Goal: Task Accomplishment & Management: Complete application form

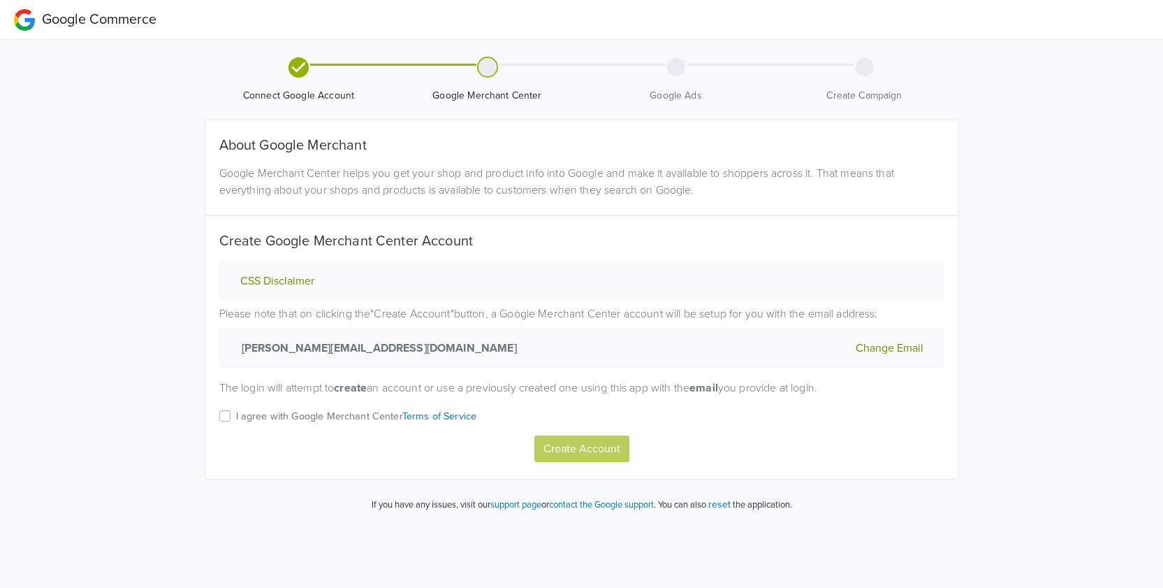
click at [244, 409] on p "I agree with Google Merchant Center Terms of Service" at bounding box center [356, 416] width 241 height 15
click at [0, 0] on input "I agree with Google Merchant Center Terms of Service" at bounding box center [0, 0] width 0 height 0
click at [562, 442] on button "Create Account" at bounding box center [582, 448] width 95 height 27
click at [230, 419] on div "I agree with Google Merchant Center Terms of Service" at bounding box center [581, 421] width 725 height 28
click at [236, 416] on label "I agree with Google Merchant Center Terms of Service" at bounding box center [356, 421] width 241 height 28
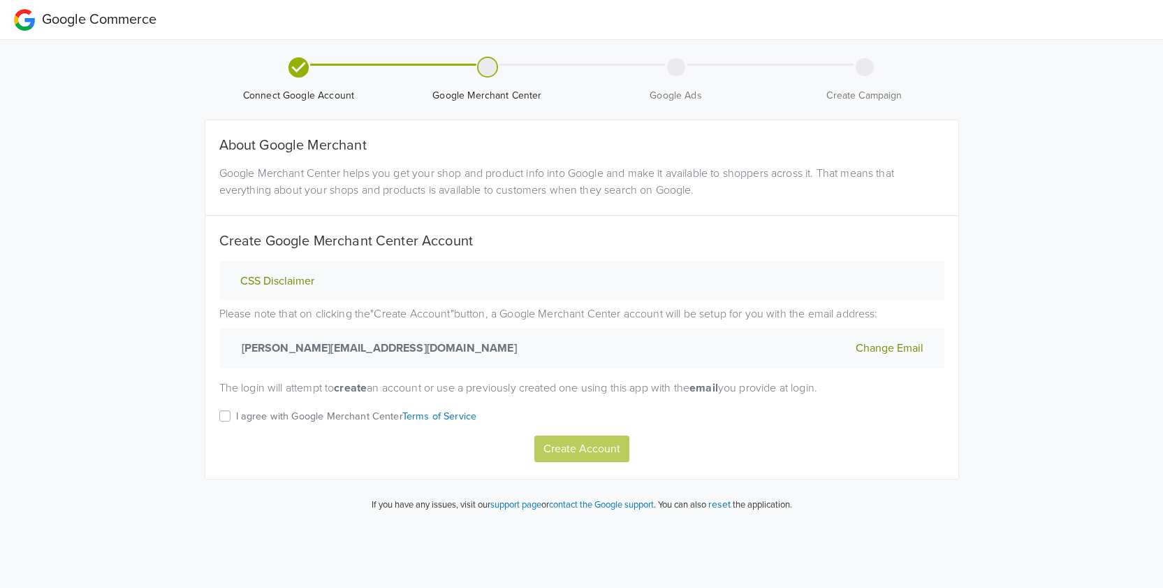
click at [0, 0] on input "I agree with Google Merchant Center Terms of Service" at bounding box center [0, 0] width 0 height 0
click at [551, 443] on button "Create Account" at bounding box center [582, 448] width 95 height 27
click at [236, 415] on label "I agree with Google Merchant Center Terms of Service" at bounding box center [356, 421] width 241 height 28
click at [0, 0] on input "I agree with Google Merchant Center Terms of Service" at bounding box center [0, 0] width 0 height 0
click at [566, 448] on button "Create Account" at bounding box center [582, 448] width 95 height 27
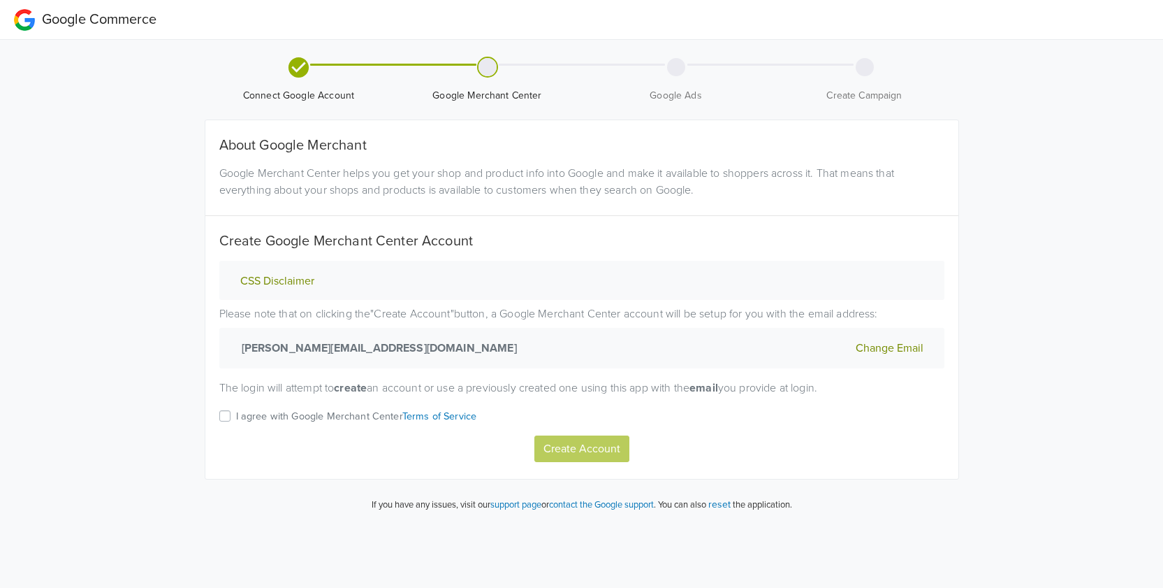
click at [233, 416] on div "I agree with Google Merchant Center Terms of Service" at bounding box center [581, 421] width 725 height 28
click at [236, 415] on label "I agree with Google Merchant Center Terms of Service" at bounding box center [356, 421] width 241 height 28
click at [0, 0] on input "I agree with Google Merchant Center Terms of Service" at bounding box center [0, 0] width 0 height 0
click at [306, 284] on button "CSS Disclaimer" at bounding box center [277, 281] width 82 height 15
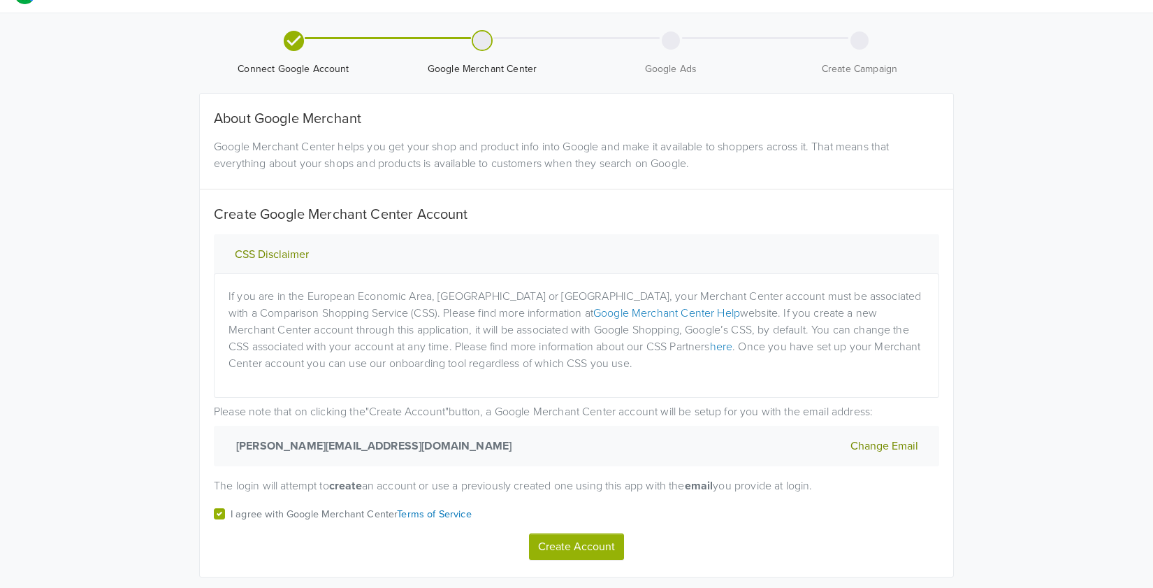
scroll to position [60, 0]
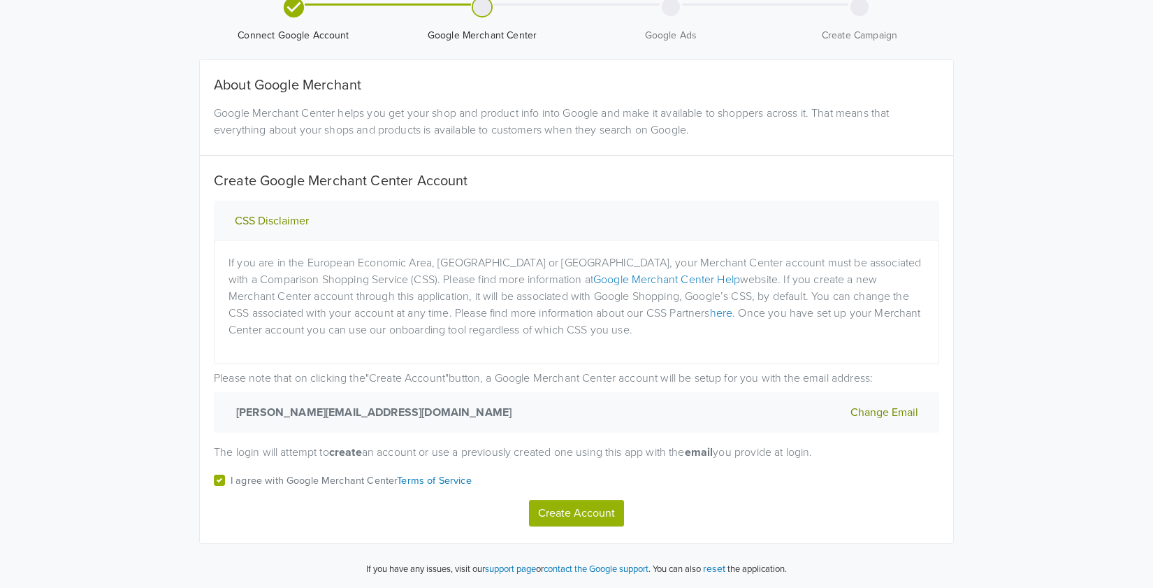
click at [577, 518] on button "Create Account" at bounding box center [576, 513] width 95 height 27
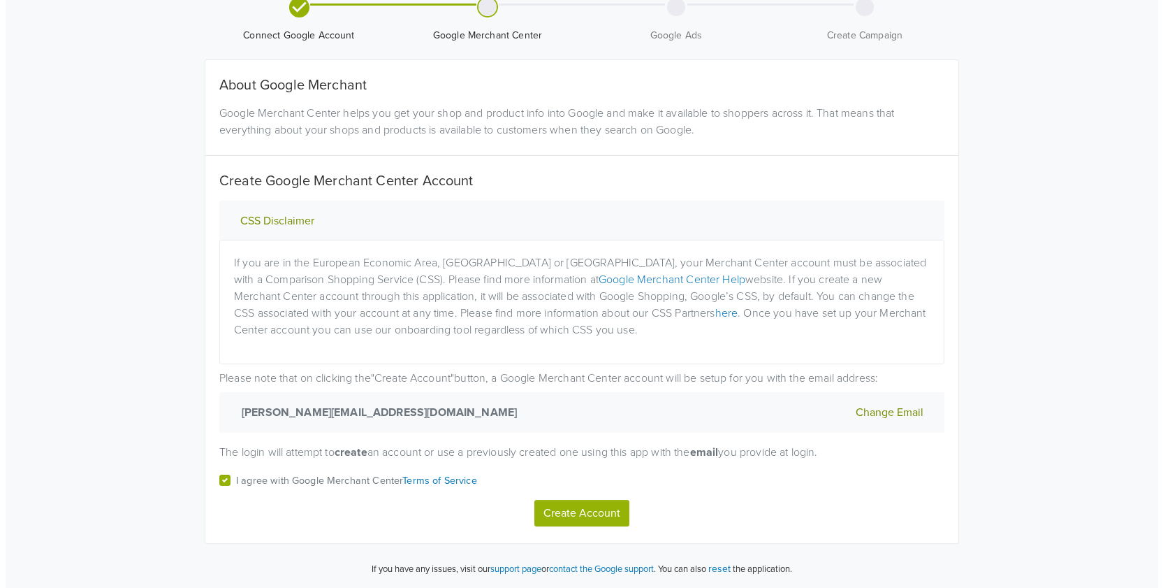
scroll to position [0, 0]
